Goal: Task Accomplishment & Management: Manage account settings

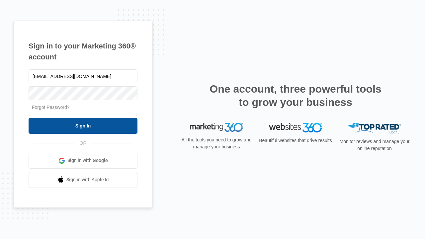
click at [83, 126] on input "Sign In" at bounding box center [83, 126] width 109 height 16
